Goal: Task Accomplishment & Management: Manage account settings

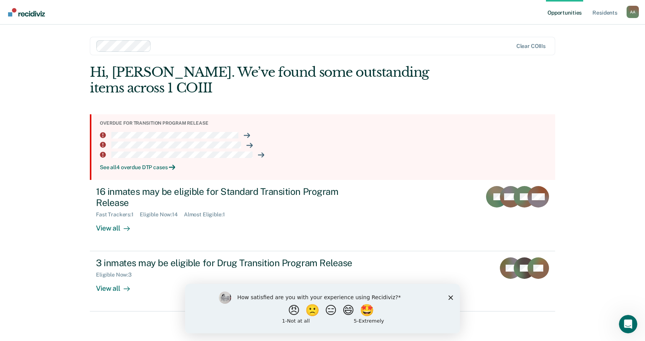
click at [157, 166] on div "See all 4 overdue DTP cases" at bounding box center [324, 167] width 449 height 7
